Goal: Answer question/provide support

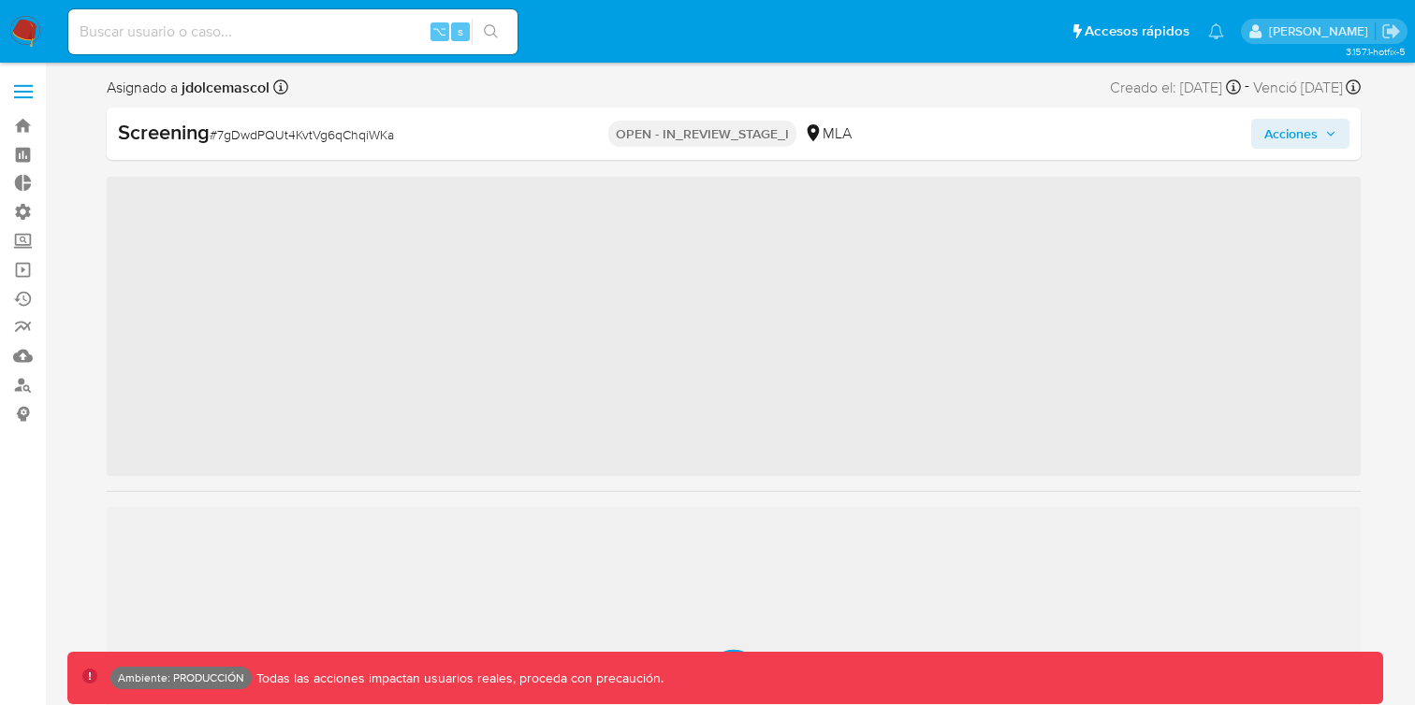
click at [701, 133] on p "OPEN - IN_REVIEW_STAGE_I" at bounding box center [702, 134] width 188 height 26
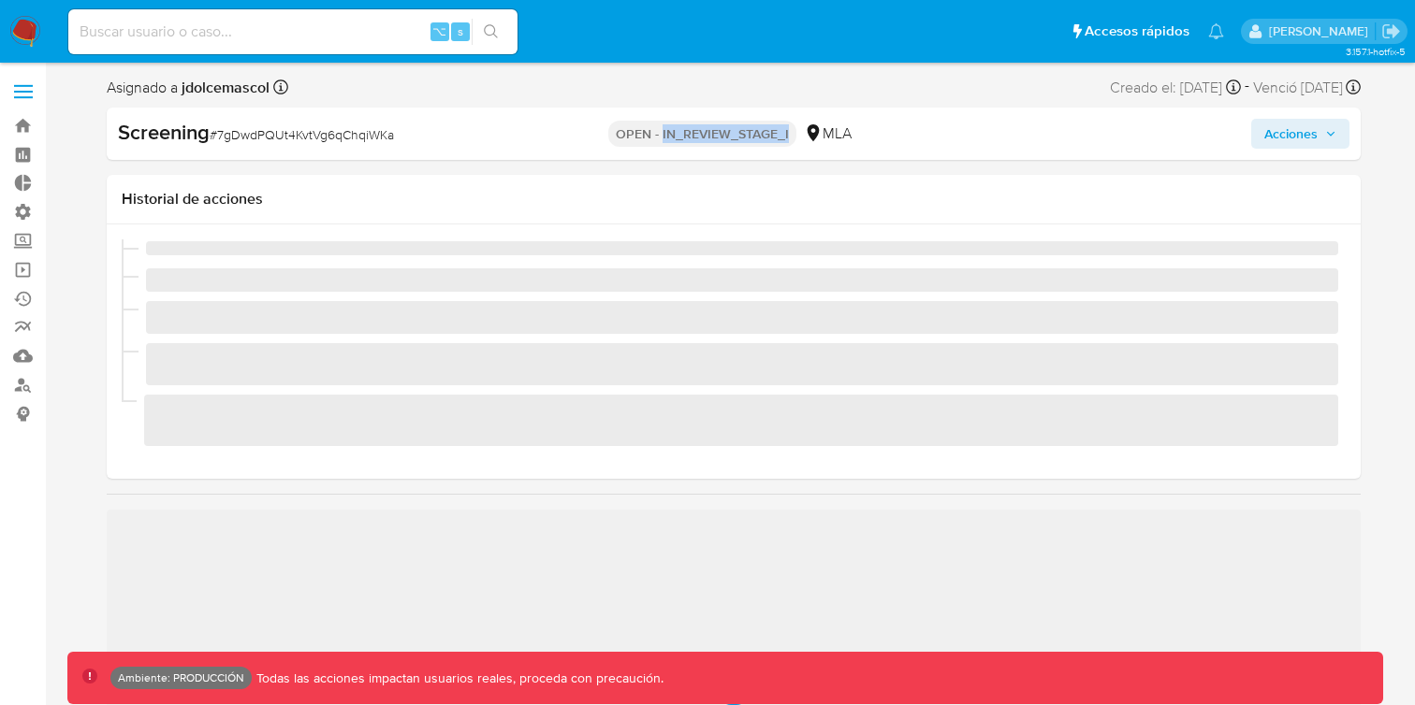
scroll to position [880, 0]
copy p "IN_REVIEW_STAGE_I"
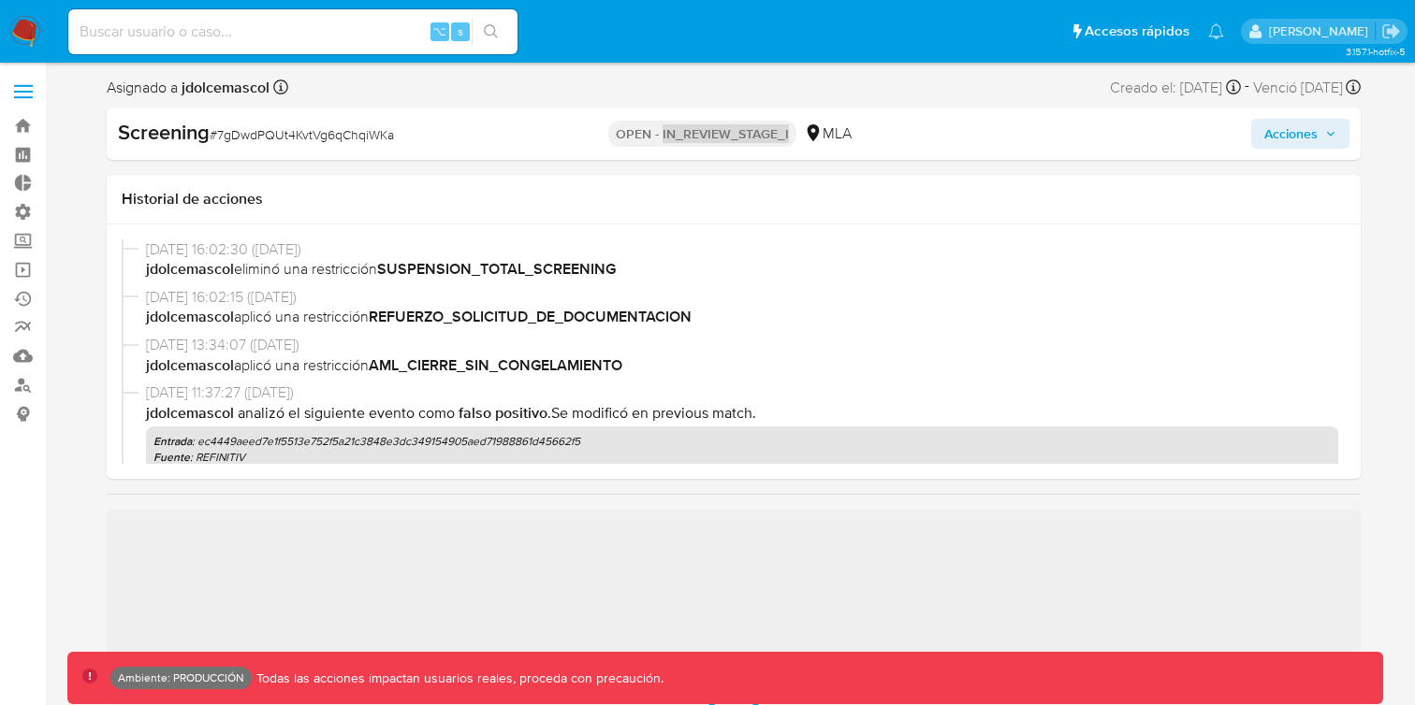
select select "10"
